Goal: Find specific page/section: Find specific page/section

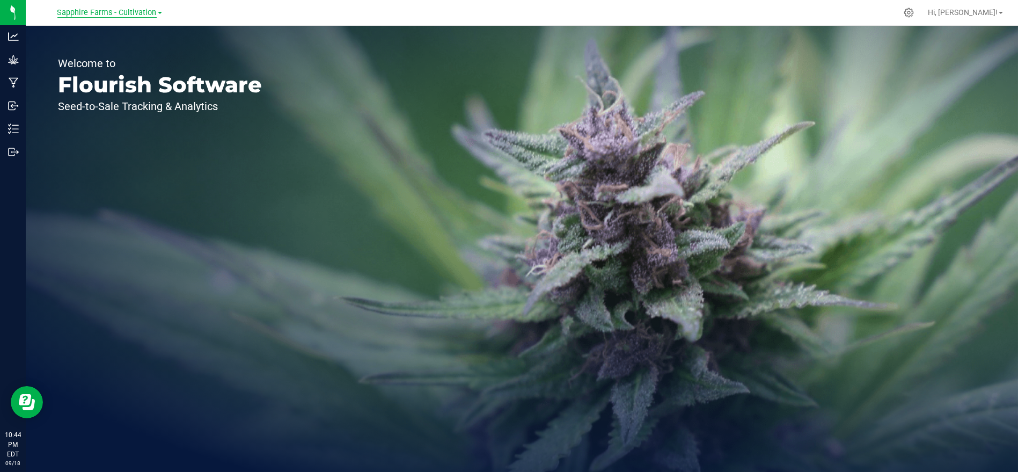
click at [92, 12] on span "Sapphire Farms - Cultivation" at bounding box center [106, 13] width 99 height 10
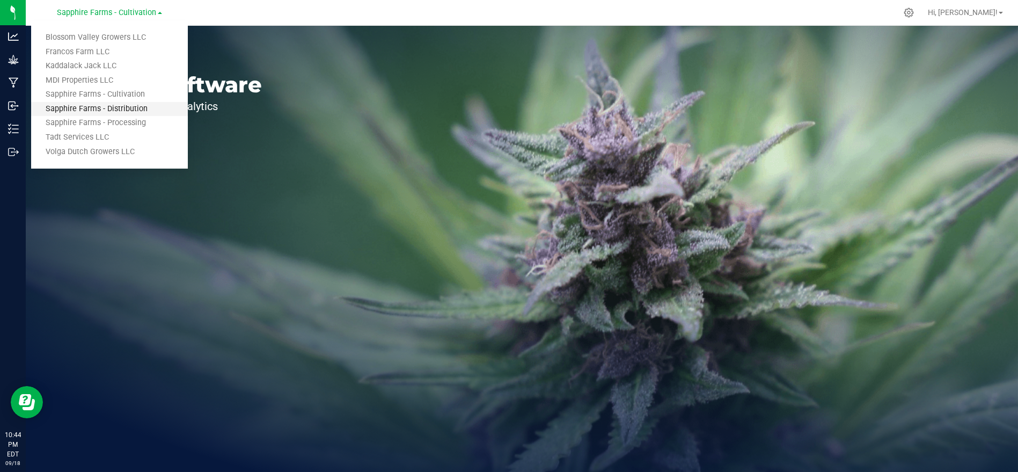
click at [112, 109] on link "Sapphire Farms - Distribution" at bounding box center [109, 109] width 157 height 14
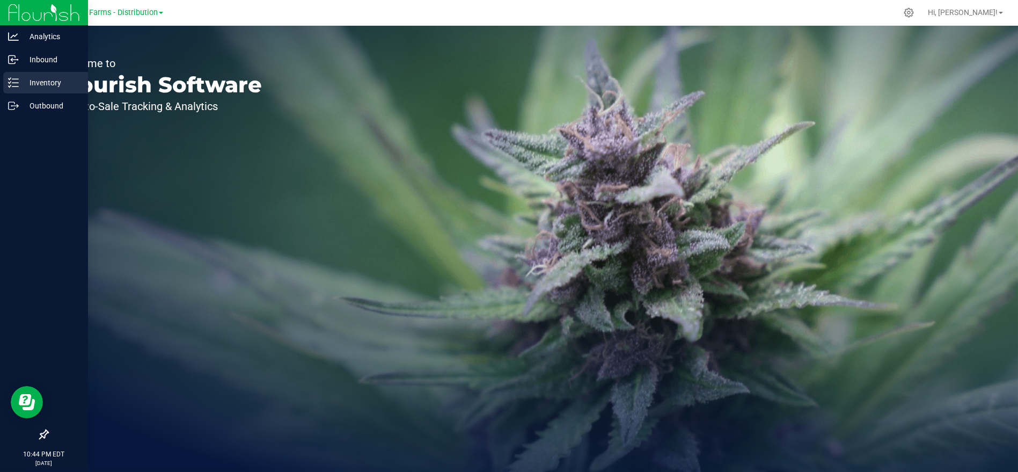
click at [46, 86] on p "Inventory" at bounding box center [51, 82] width 64 height 13
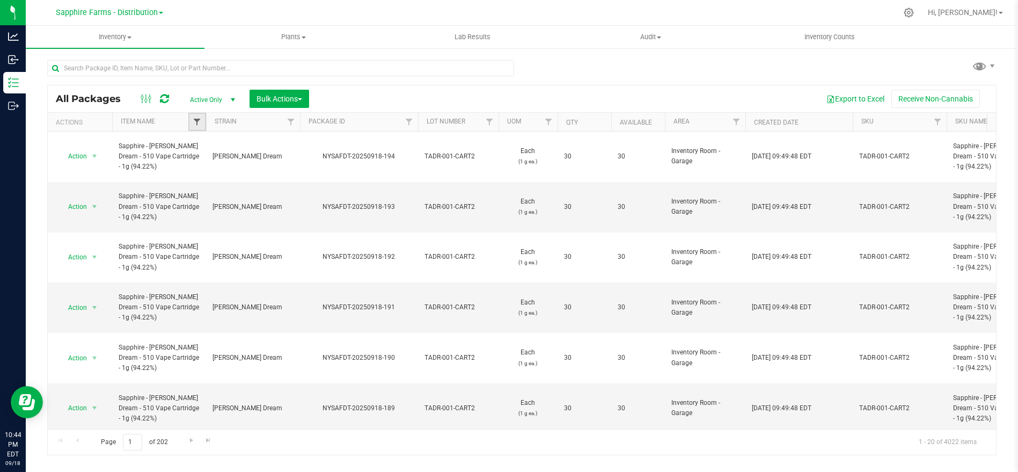
click at [195, 121] on span "Filter" at bounding box center [197, 122] width 9 height 9
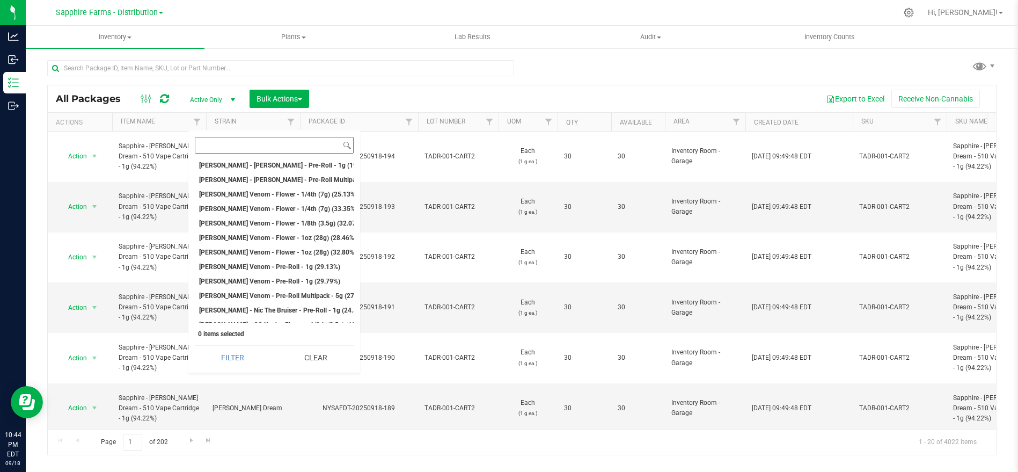
scroll to position [2147, 0]
click at [234, 222] on span "[PERSON_NAME] Venom - Flower - 1/8th (3.5g) (32.07%)" at bounding box center [293, 223] width 164 height 6
click at [206, 222] on input "[PERSON_NAME] Venom - Flower - 1/8th (3.5g) (32.07%)" at bounding box center [202, 223] width 7 height 7
checkbox input "true"
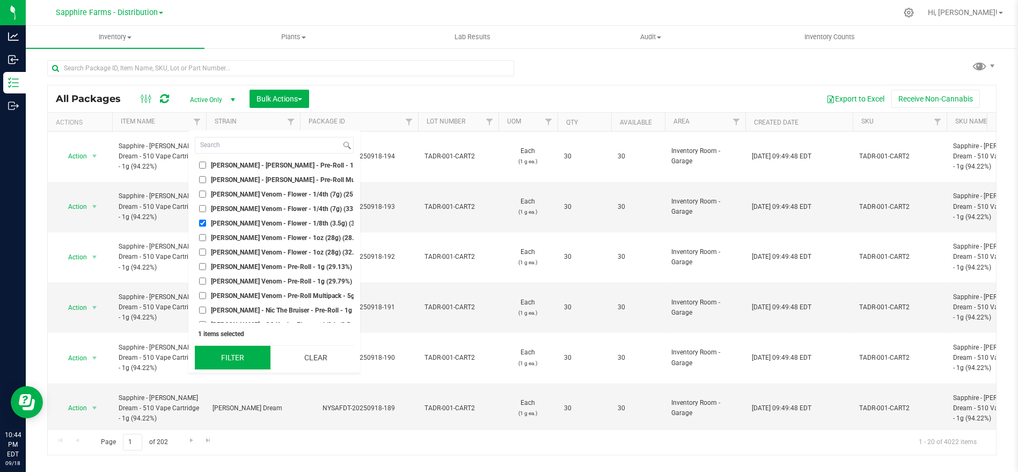
click at [245, 361] on button "Filter" at bounding box center [233, 358] width 76 height 24
